Goal: Find specific page/section: Find specific page/section

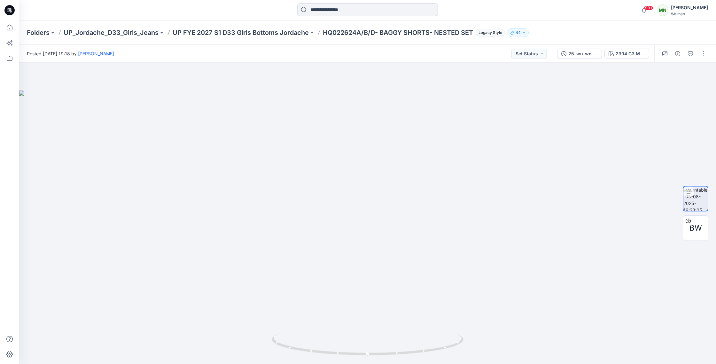
click at [253, 26] on div "Folders UP_Jordache_D33_Girls_Jeans UP FYE 2027 S1 D33 Girls Bottoms Jordache H…" at bounding box center [367, 32] width 697 height 24
click at [256, 33] on p "UP FYE 2027 S1 D33 Girls Bottoms Jordache" at bounding box center [241, 32] width 136 height 9
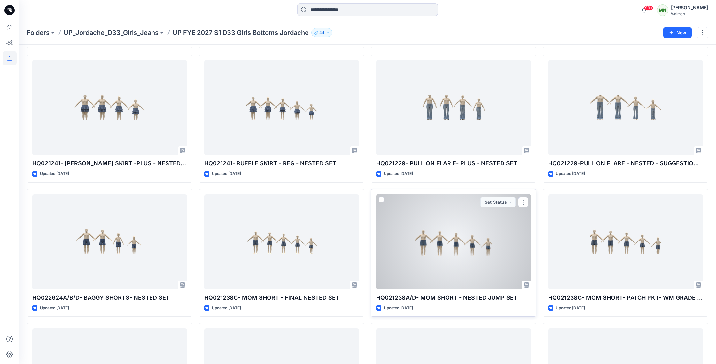
scroll to position [150, 0]
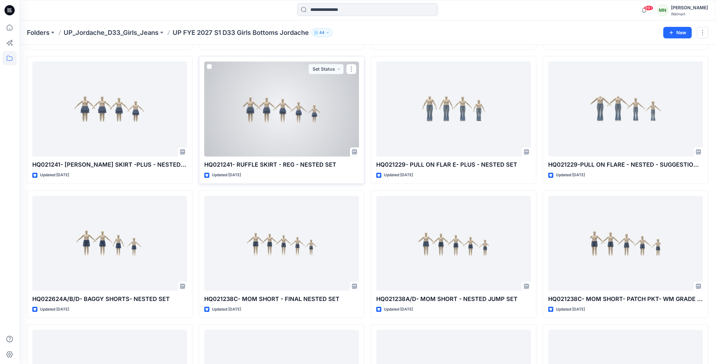
click at [238, 129] on div at bounding box center [281, 108] width 155 height 95
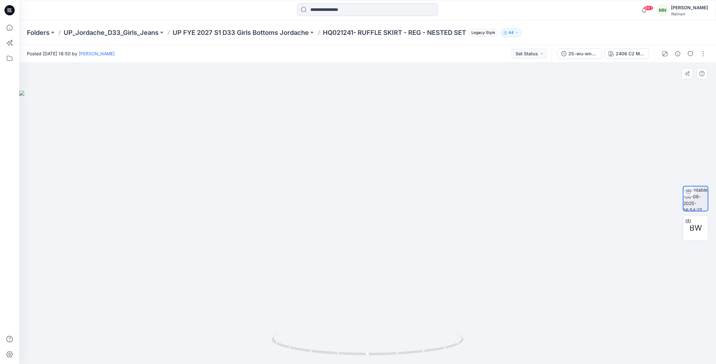
click at [62, 88] on div at bounding box center [367, 213] width 697 height 301
click at [583, 56] on div "25-wu-wn-2371-2408 size all 08022025 sp26" at bounding box center [583, 53] width 29 height 7
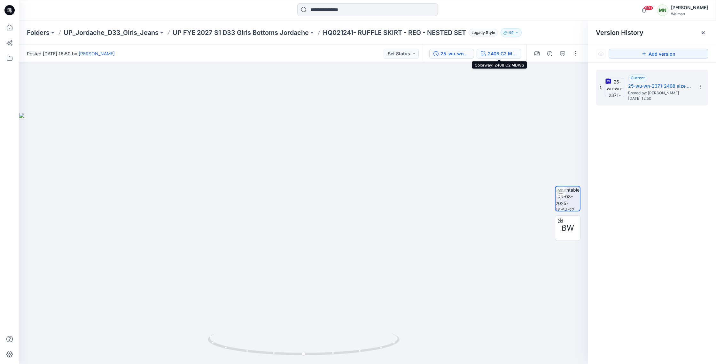
click at [508, 52] on div "2408 C2 MDWS" at bounding box center [502, 53] width 29 height 7
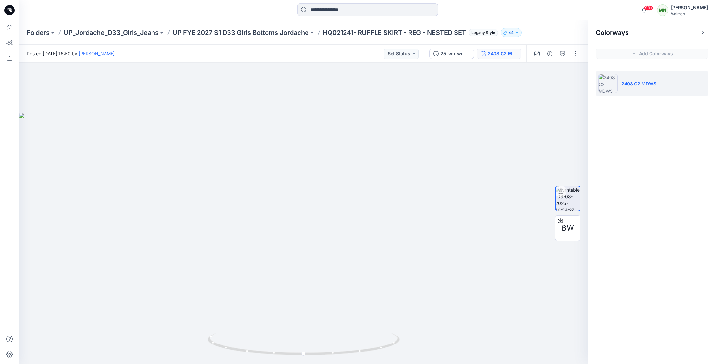
click at [643, 83] on p "2408 C2 MDWS" at bounding box center [639, 83] width 35 height 7
